Goal: Information Seeking & Learning: Learn about a topic

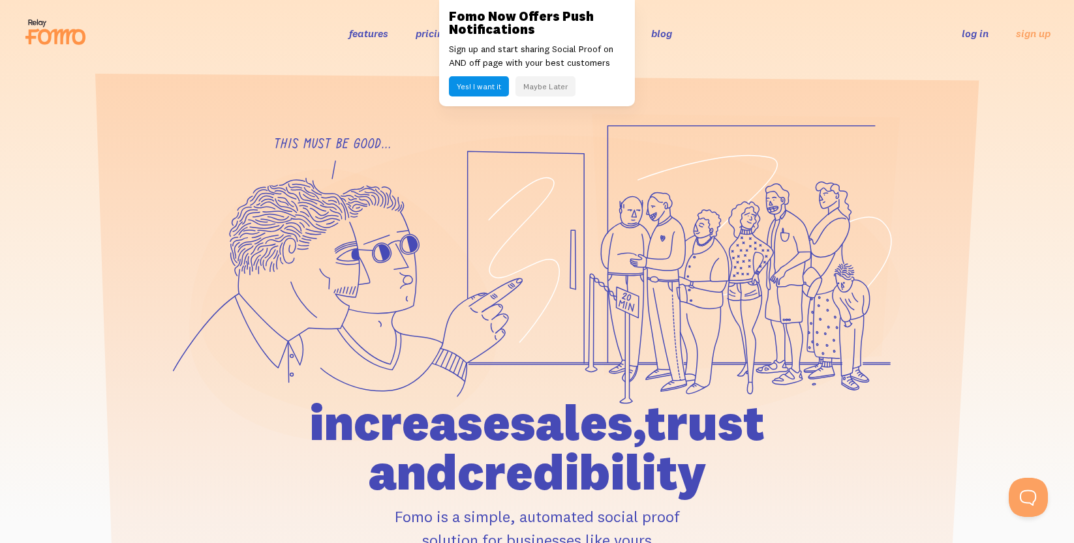
click at [562, 83] on button "Maybe Later" at bounding box center [545, 86] width 60 height 20
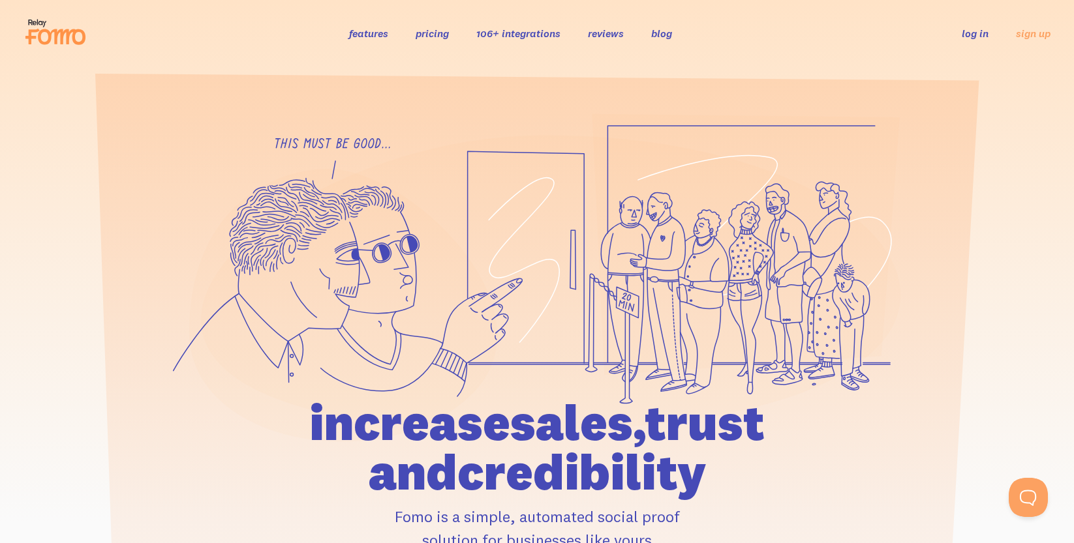
click at [434, 35] on link "pricing" at bounding box center [431, 33] width 33 height 13
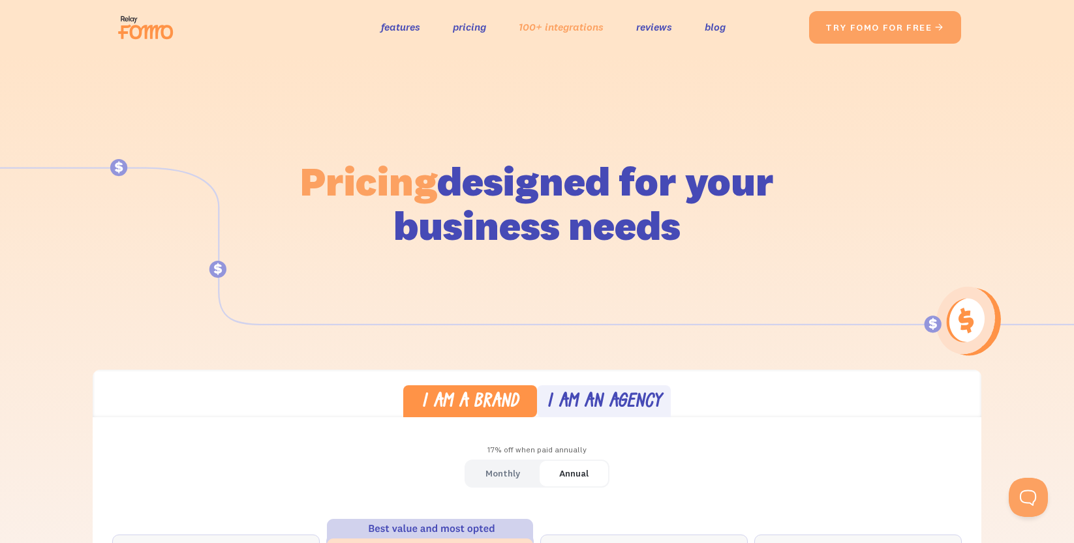
click at [554, 23] on link "100+ integrations" at bounding box center [561, 27] width 85 height 19
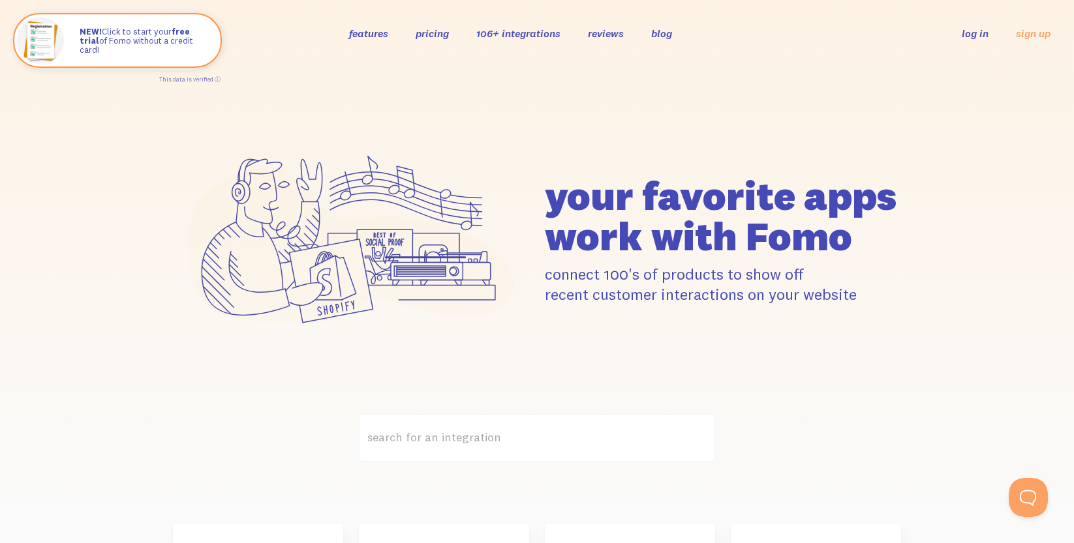
click at [373, 36] on link "features" at bounding box center [368, 33] width 39 height 13
